Goal: Entertainment & Leisure: Consume media (video, audio)

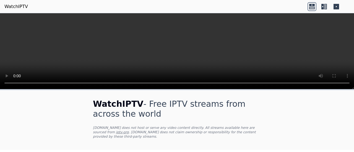
click at [316, 6] on div at bounding box center [323, 6] width 33 height 9
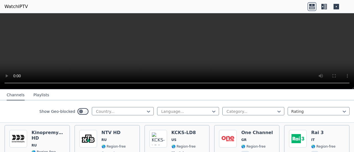
scroll to position [2691, 0]
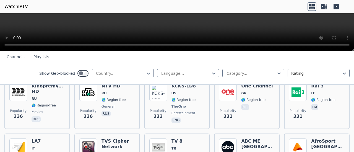
drag, startPoint x: 352, startPoint y: 88, endPoint x: 315, endPoint y: -12, distance: 106.8
click at [315, 0] on html "WatchIPTV WatchIPTV - Free IPTV streams from across the world [DOMAIN_NAME] doe…" at bounding box center [177, 76] width 354 height 152
click at [30, 58] on div "Channels Playlists" at bounding box center [27, 57] width 51 height 10
click at [35, 57] on button "Playlists" at bounding box center [41, 57] width 16 height 10
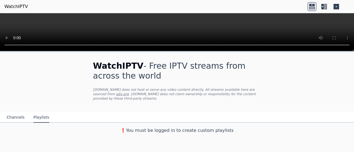
scroll to position [0, 0]
click at [151, 130] on div "❗️You must be logged in to create custom playlists" at bounding box center [177, 129] width 354 height 13
click at [157, 127] on h3 "❗️You must be logged in to create custom playlists" at bounding box center [177, 130] width 186 height 7
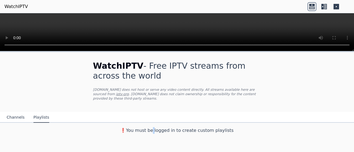
click at [324, 4] on icon at bounding box center [325, 7] width 3 height 6
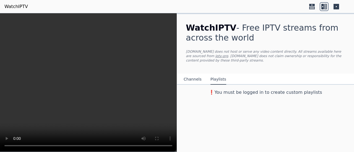
click at [335, 5] on icon at bounding box center [336, 7] width 6 height 6
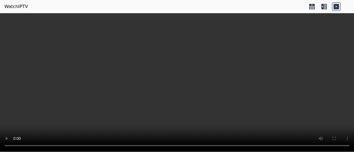
click at [315, 7] on icon at bounding box center [311, 6] width 9 height 9
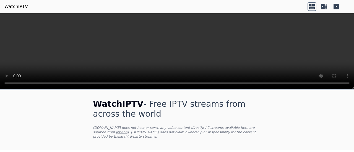
click at [323, 4] on icon at bounding box center [323, 6] width 9 height 9
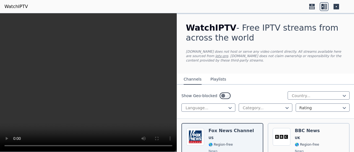
click at [218, 81] on button "Playlists" at bounding box center [218, 79] width 16 height 10
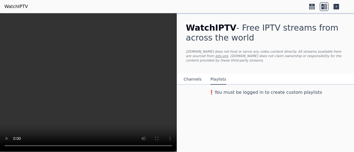
click at [198, 78] on button "Channels" at bounding box center [192, 79] width 18 height 10
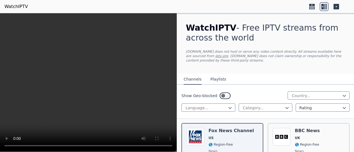
click at [213, 76] on button "Playlists" at bounding box center [218, 79] width 16 height 10
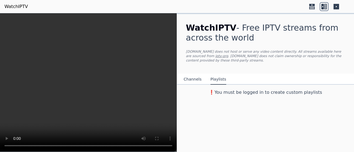
click at [237, 104] on div "WatchIPTV - Free IPTV streams from across the world [DOMAIN_NAME] does not host…" at bounding box center [265, 82] width 177 height 139
click at [228, 54] on link "iptv-org" at bounding box center [221, 56] width 13 height 4
click at [194, 78] on button "Channels" at bounding box center [192, 79] width 18 height 10
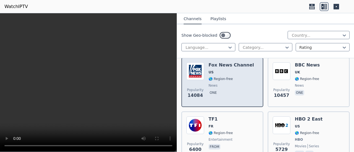
scroll to position [92, 0]
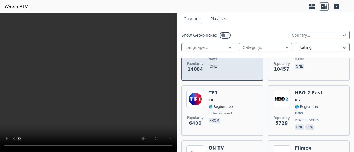
drag, startPoint x: 220, startPoint y: 69, endPoint x: 217, endPoint y: 68, distance: 3.1
click at [206, 77] on div "Popularity 14084 [PERSON_NAME] US 🌎 Region-free news one" at bounding box center [222, 56] width 82 height 50
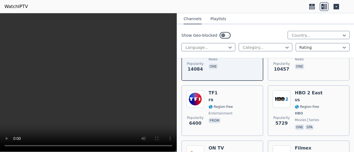
click at [139, 112] on video at bounding box center [88, 82] width 177 height 139
drag, startPoint x: 139, startPoint y: 112, endPoint x: 65, endPoint y: 80, distance: 80.4
click at [65, 80] on video at bounding box center [88, 82] width 177 height 139
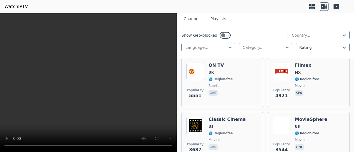
scroll to position [0, 0]
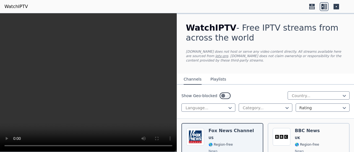
click at [221, 80] on div "Channels Playlists" at bounding box center [204, 79] width 51 height 10
click at [214, 75] on button "Playlists" at bounding box center [218, 79] width 16 height 10
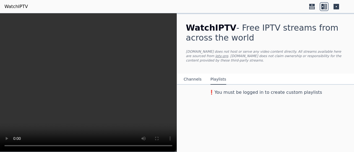
click at [225, 85] on div "❗️You must be logged in to create custom playlists" at bounding box center [265, 90] width 177 height 11
